Goal: Information Seeking & Learning: Learn about a topic

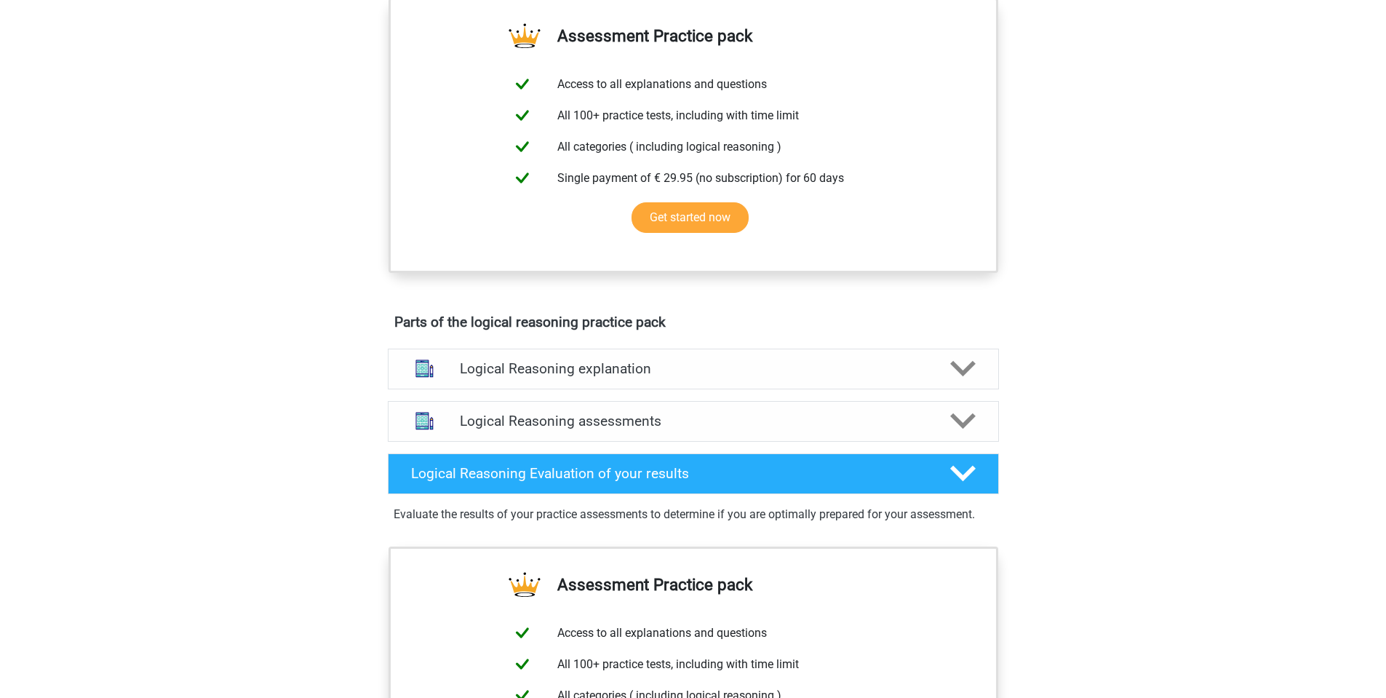
scroll to position [582, 0]
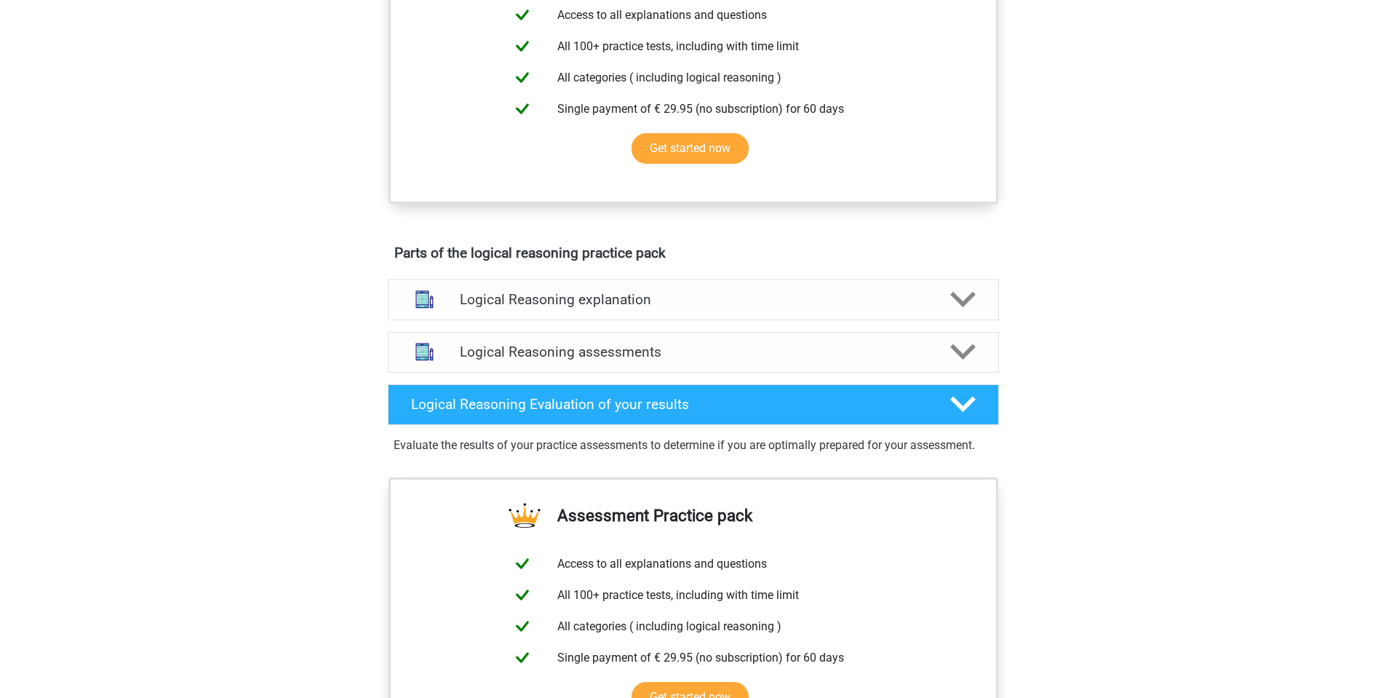
drag, startPoint x: 306, startPoint y: 320, endPoint x: 312, endPoint y: 314, distance: 7.7
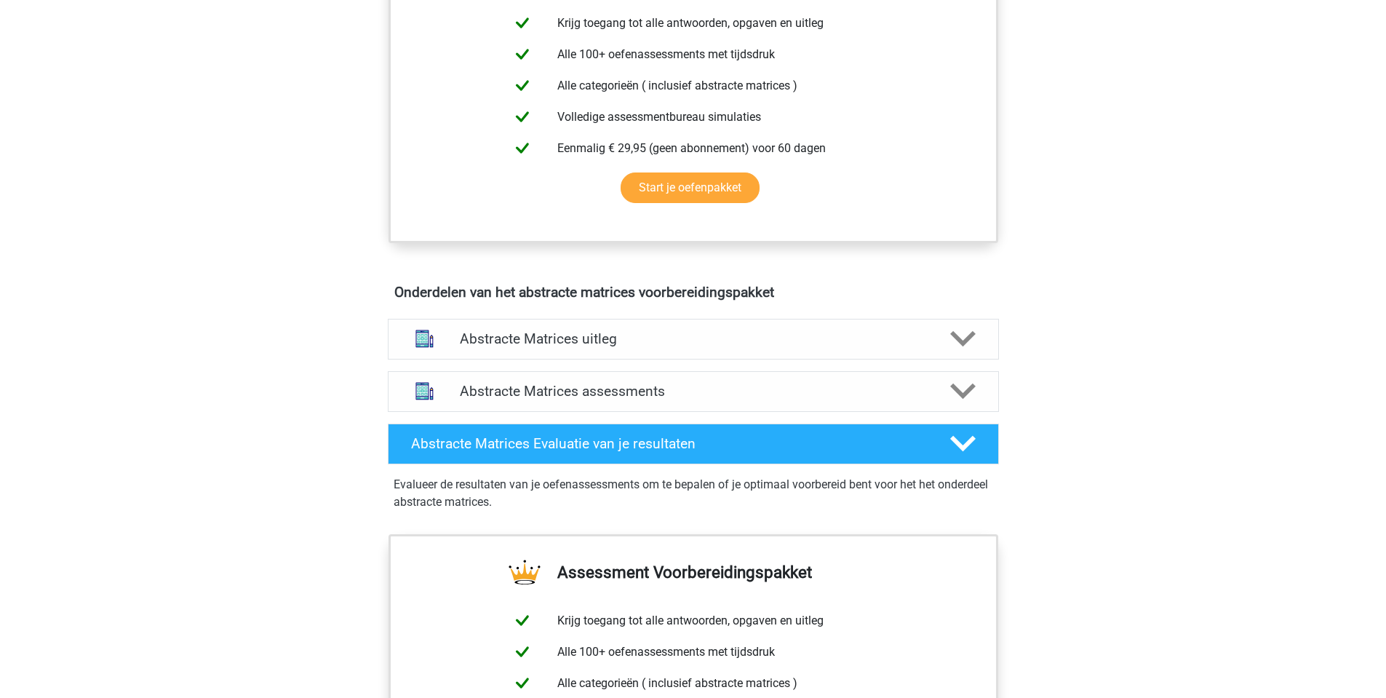
scroll to position [655, 0]
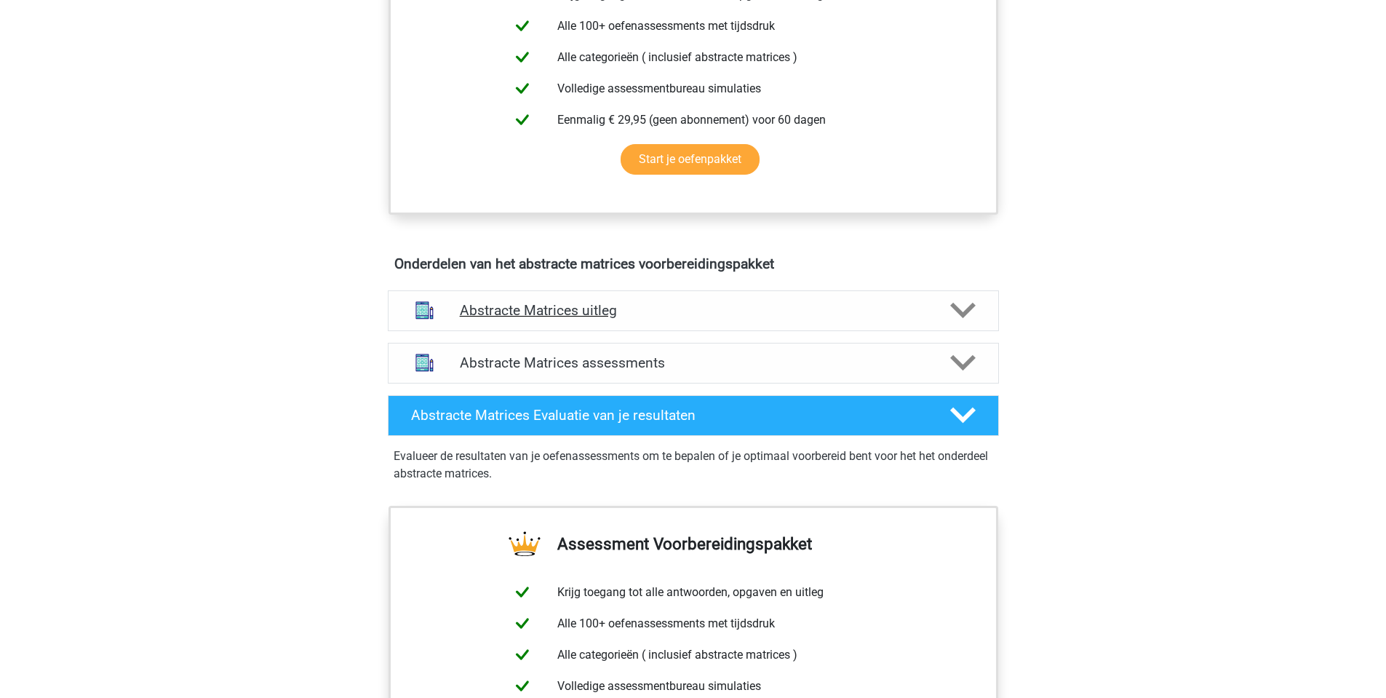
click at [582, 318] on h4 "Abstracte Matrices uitleg" at bounding box center [693, 310] width 467 height 17
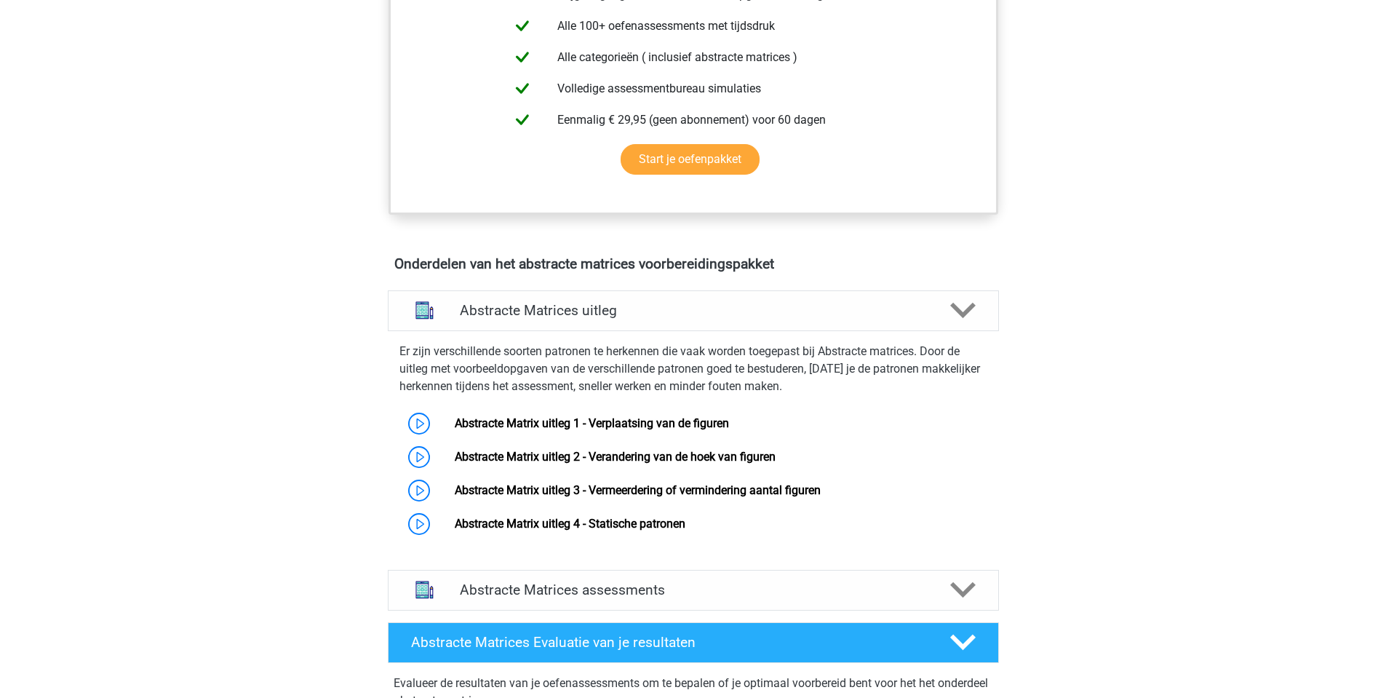
scroll to position [728, 0]
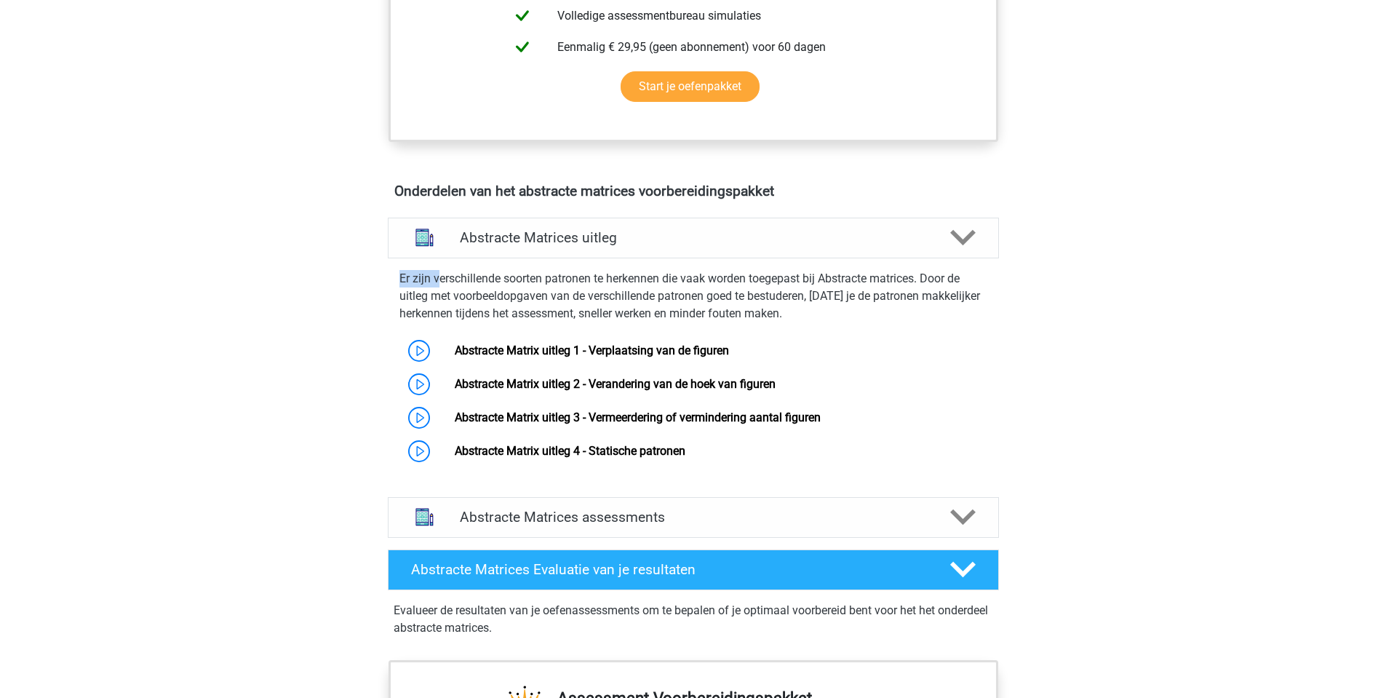
drag, startPoint x: 397, startPoint y: 282, endPoint x: 442, endPoint y: 279, distance: 45.2
click at [442, 279] on div "Er zijn verschillende soorten patronen te herkennen die vaak worden toegepast b…" at bounding box center [693, 366] width 623 height 204
click at [483, 285] on p "Er zijn verschillende soorten patronen te herkennen die vaak worden toegepast b…" at bounding box center [694, 296] width 588 height 52
drag, startPoint x: 398, startPoint y: 276, endPoint x: 475, endPoint y: 279, distance: 76.5
click at [474, 279] on div "Er zijn verschillende soorten patronen te herkennen die vaak worden toegepast b…" at bounding box center [693, 366] width 623 height 204
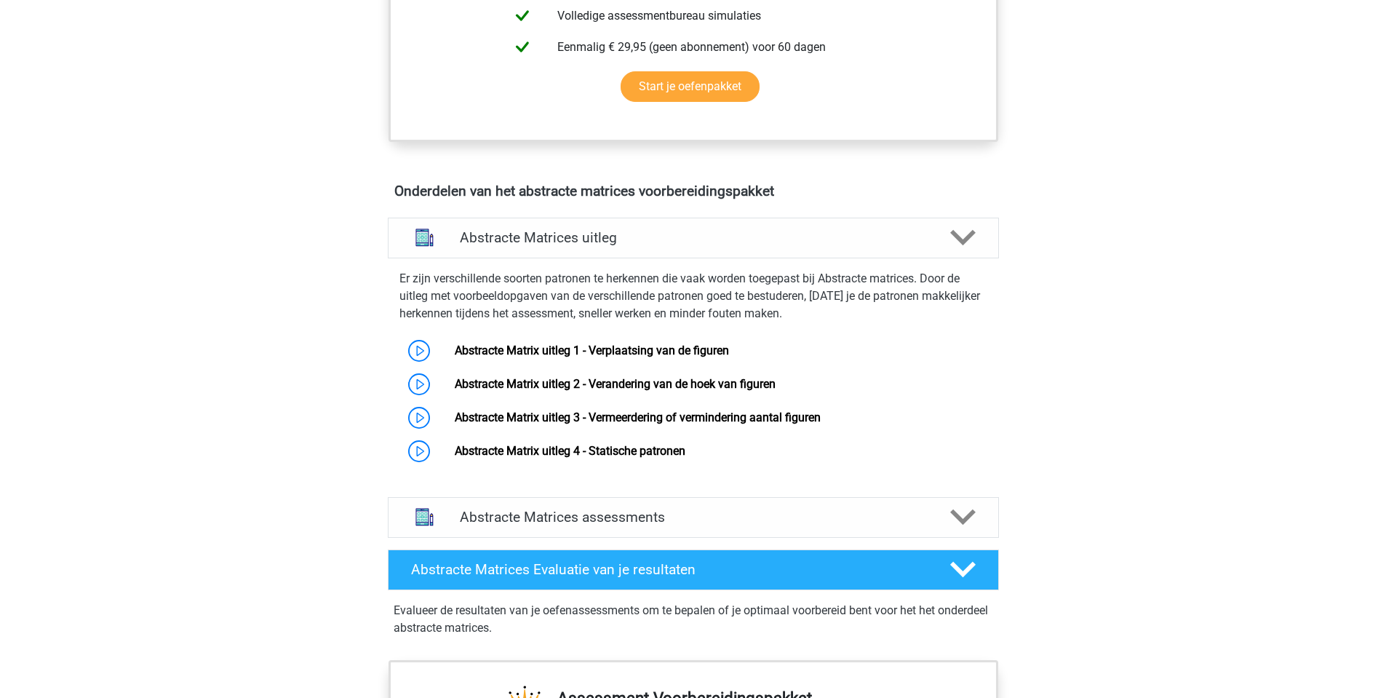
click at [497, 279] on p "Er zijn verschillende soorten patronen te herkennen die vaak worden toegepast b…" at bounding box center [694, 296] width 588 height 52
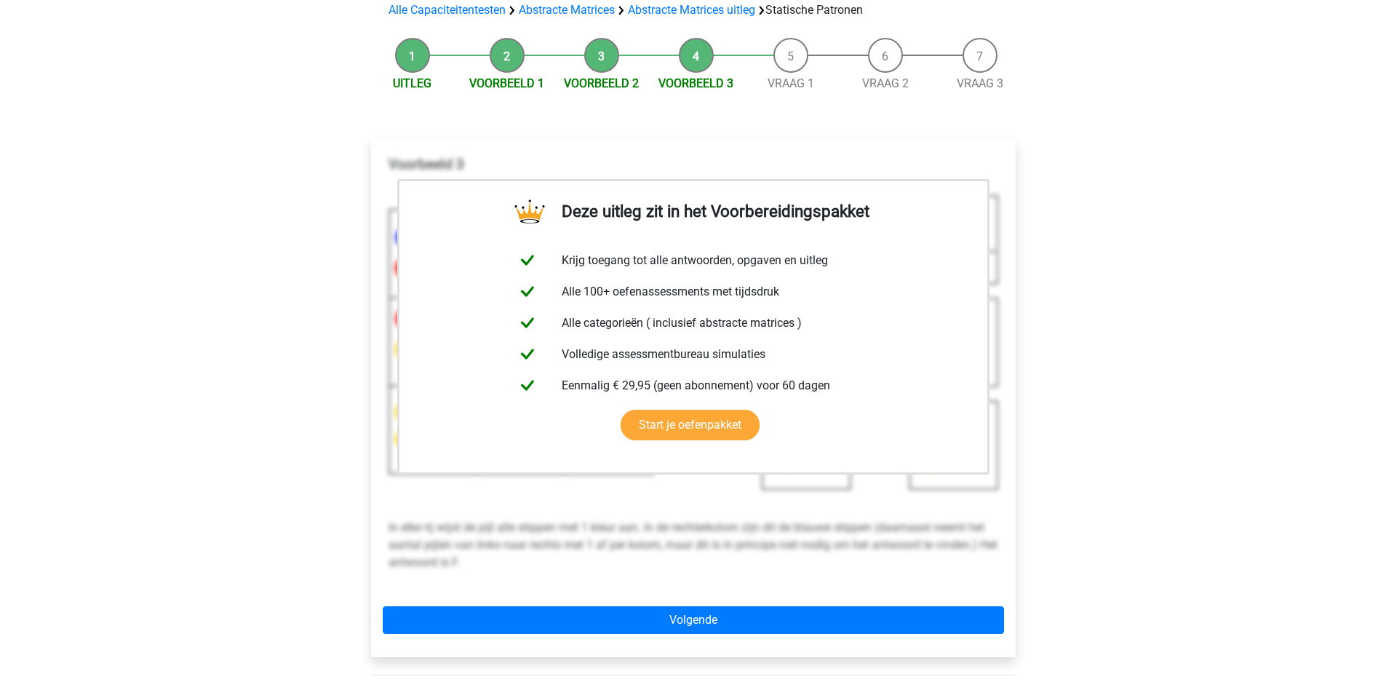
scroll to position [73, 0]
